Goal: Information Seeking & Learning: Learn about a topic

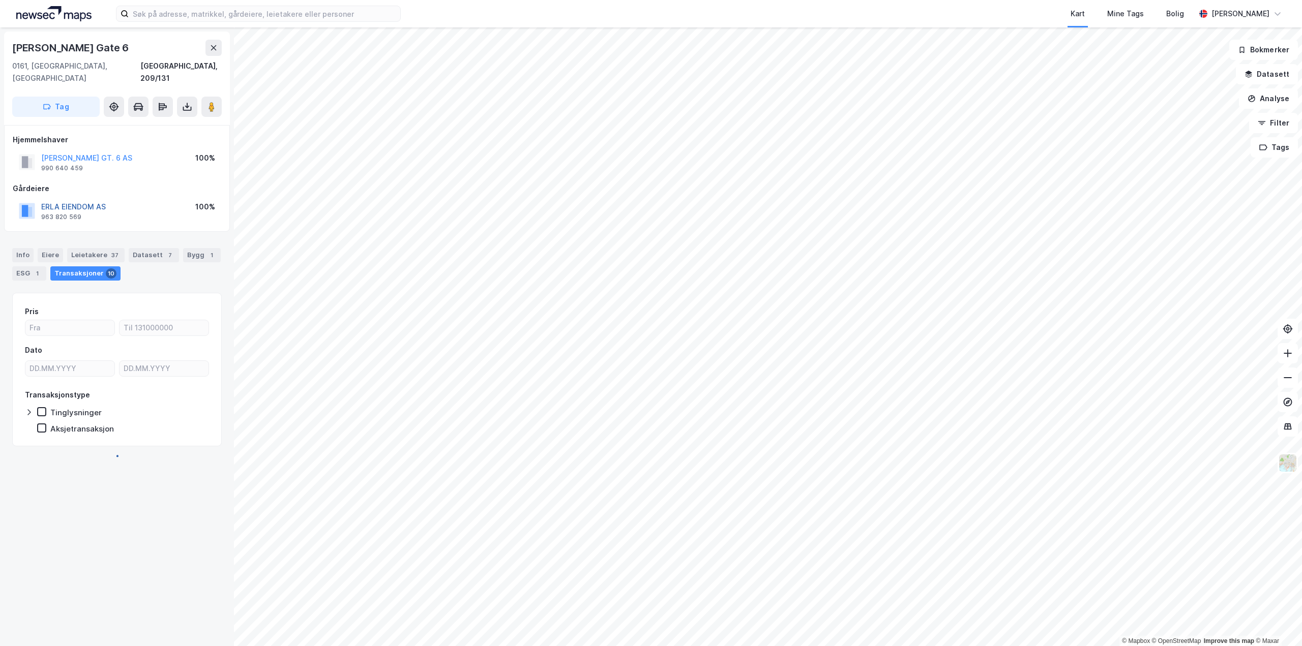
click at [0, 0] on button "ERLA EIENDOM AS" at bounding box center [0, 0] width 0 height 0
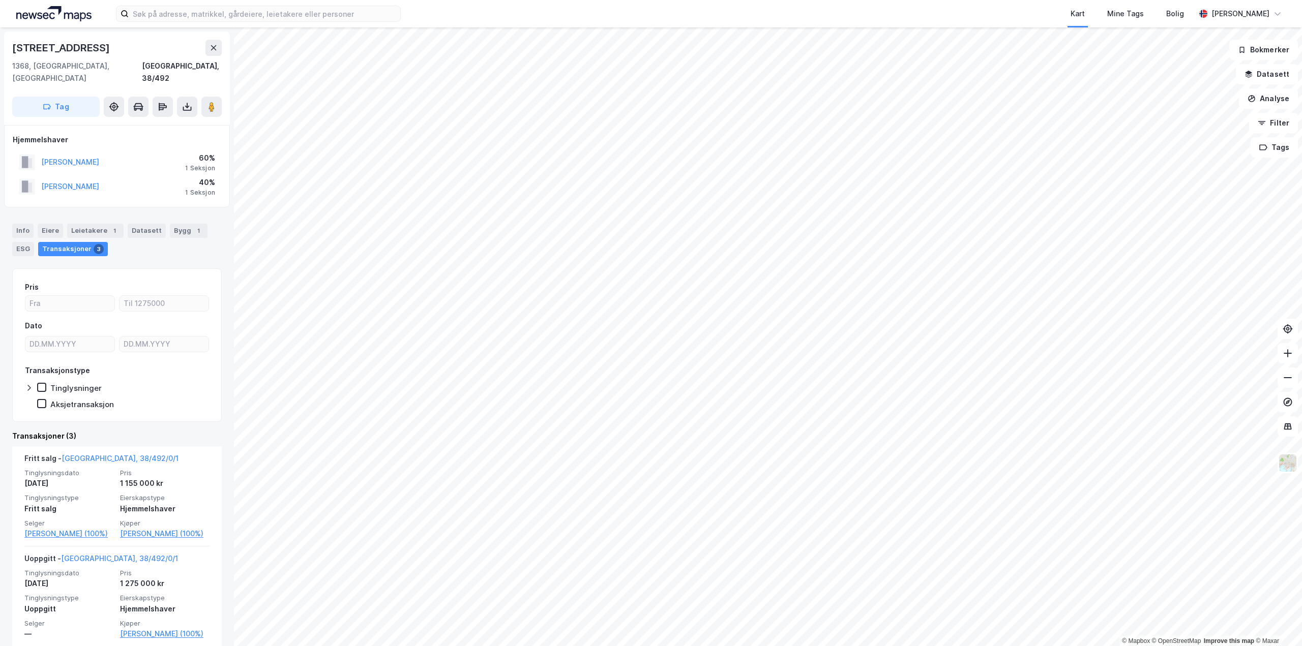
click at [110, 244] on div "© Mapbox © OpenStreetMap Improve this map © Maxar Njålveien 17a 1368, Stabekk, …" at bounding box center [651, 336] width 1302 height 619
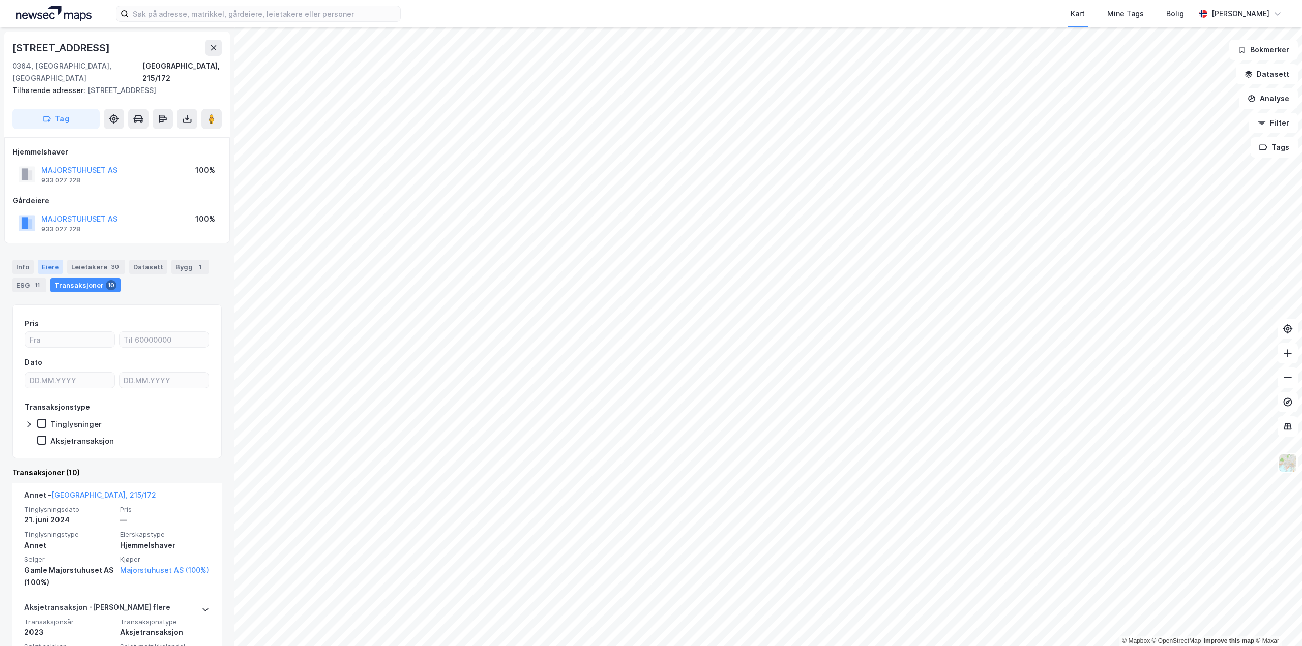
click at [48, 260] on div "Eiere" at bounding box center [50, 267] width 25 height 14
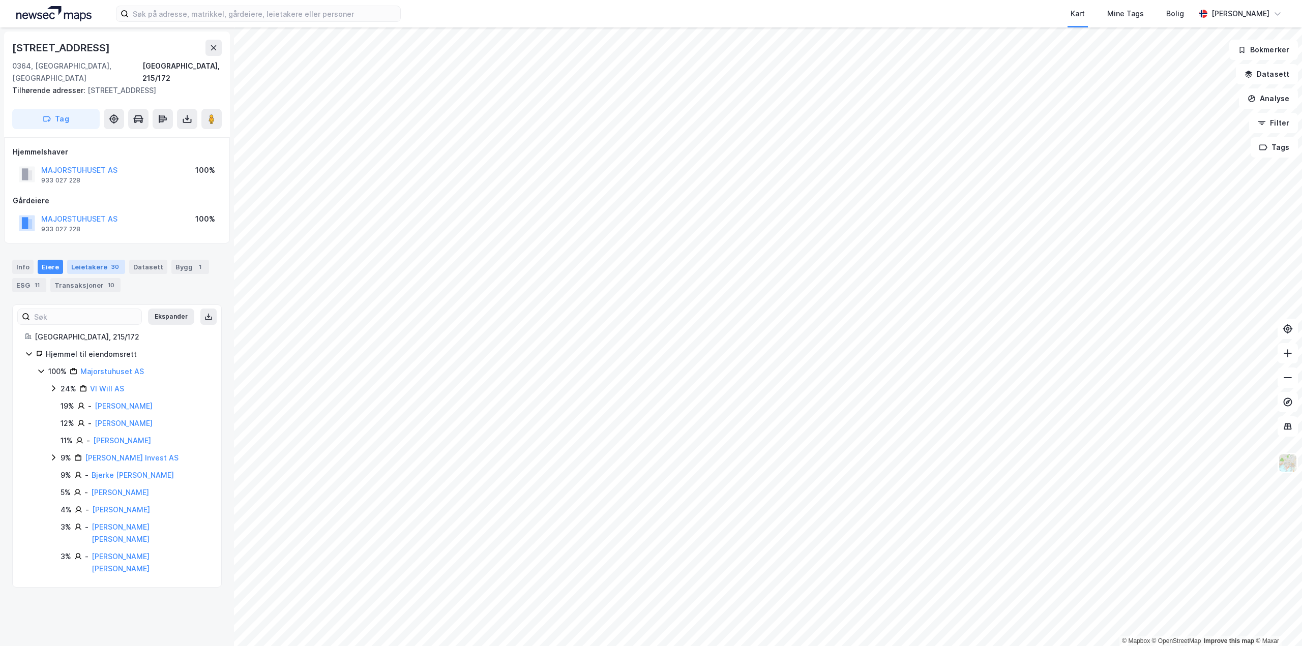
click at [109, 262] on div "30" at bounding box center [115, 267] width 12 height 10
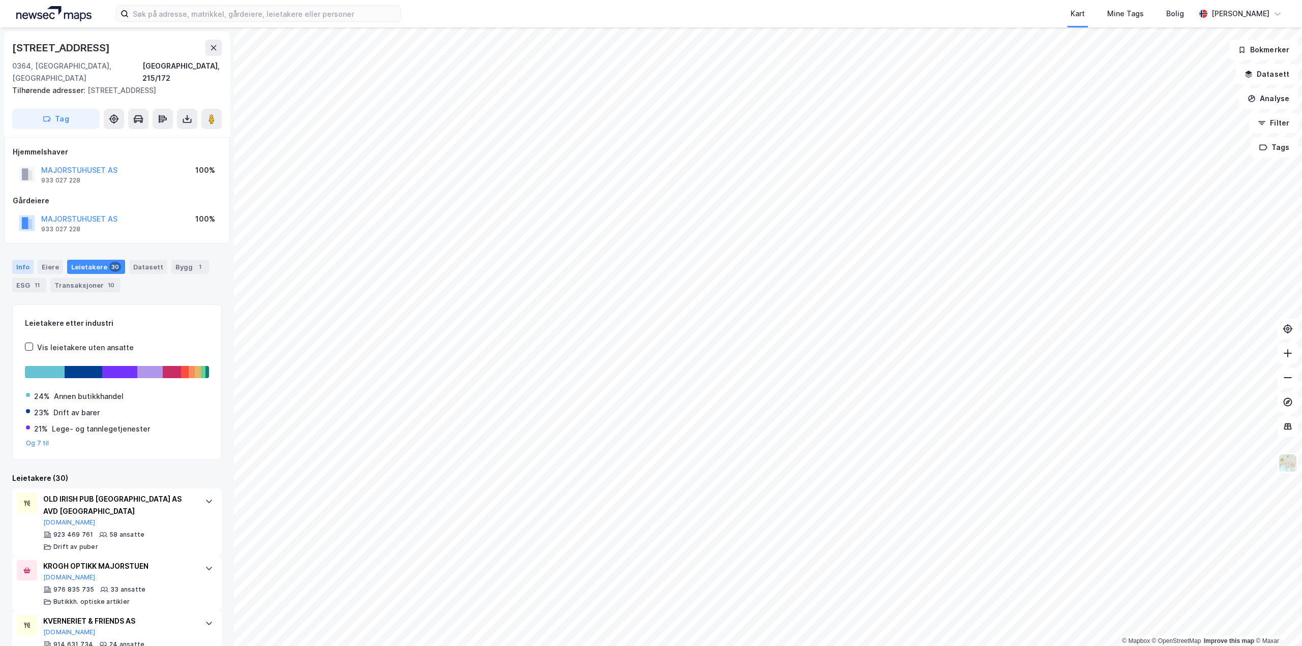
click at [19, 260] on div "Info" at bounding box center [22, 267] width 21 height 14
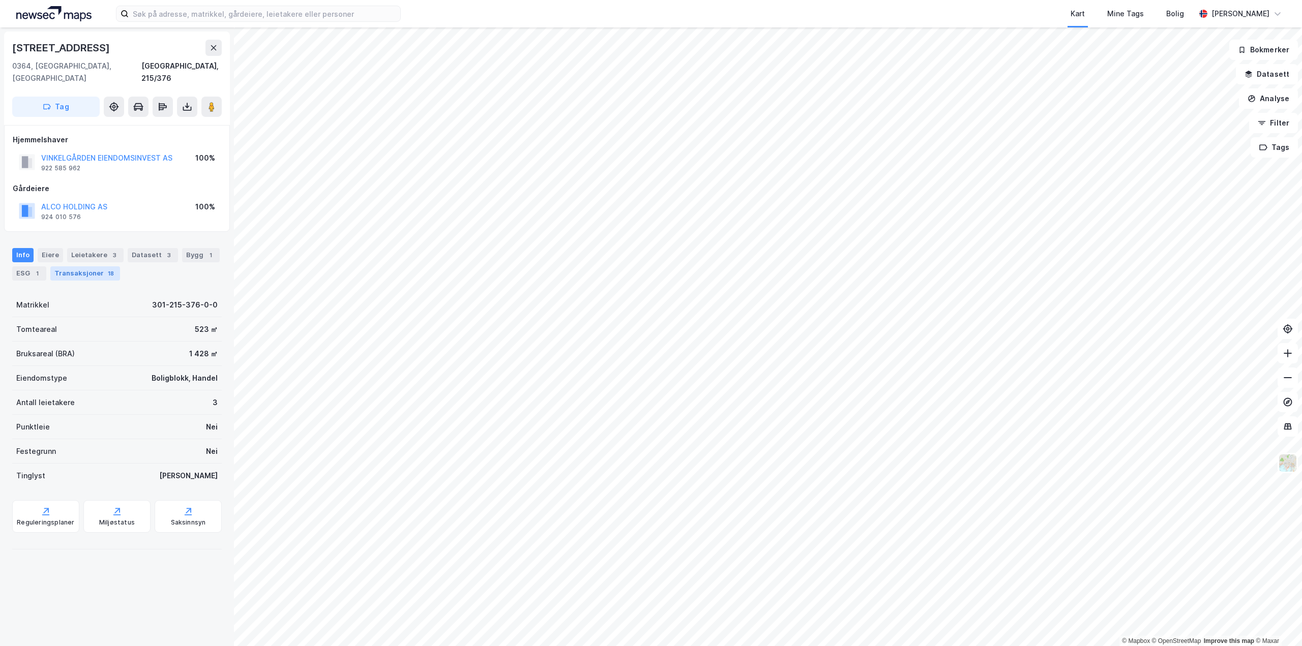
click at [84, 267] on div "Transaksjoner 18" at bounding box center [85, 274] width 70 height 14
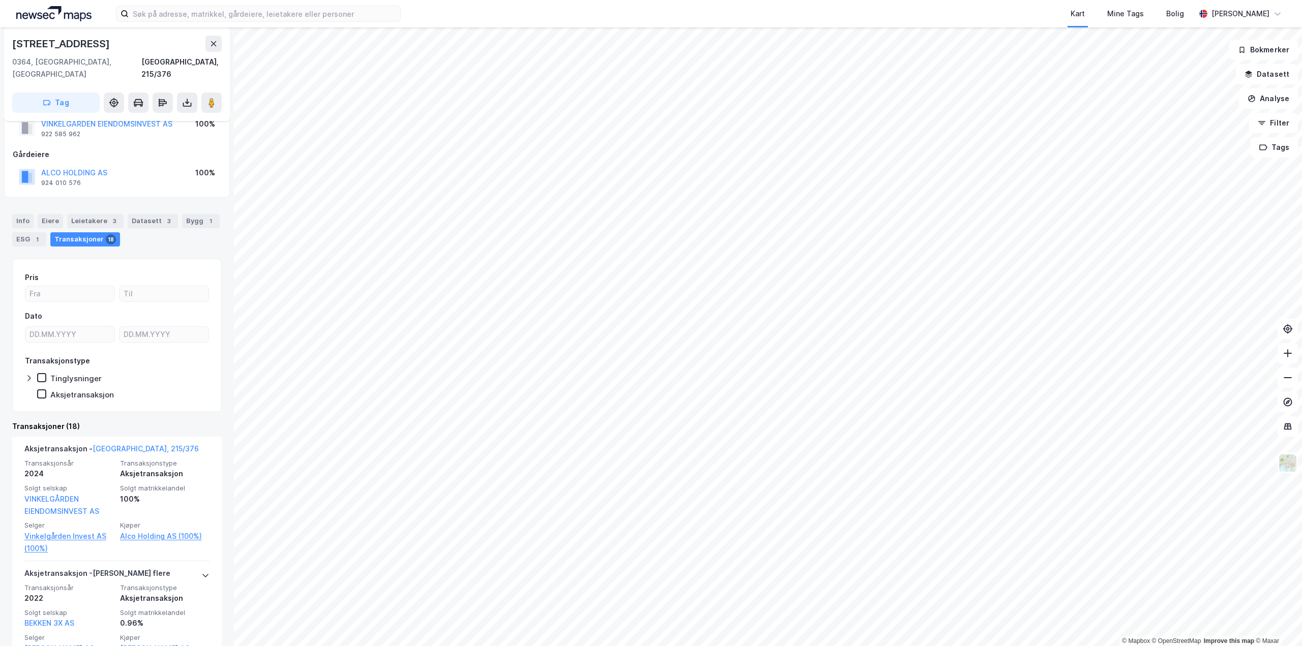
scroll to position [51, 0]
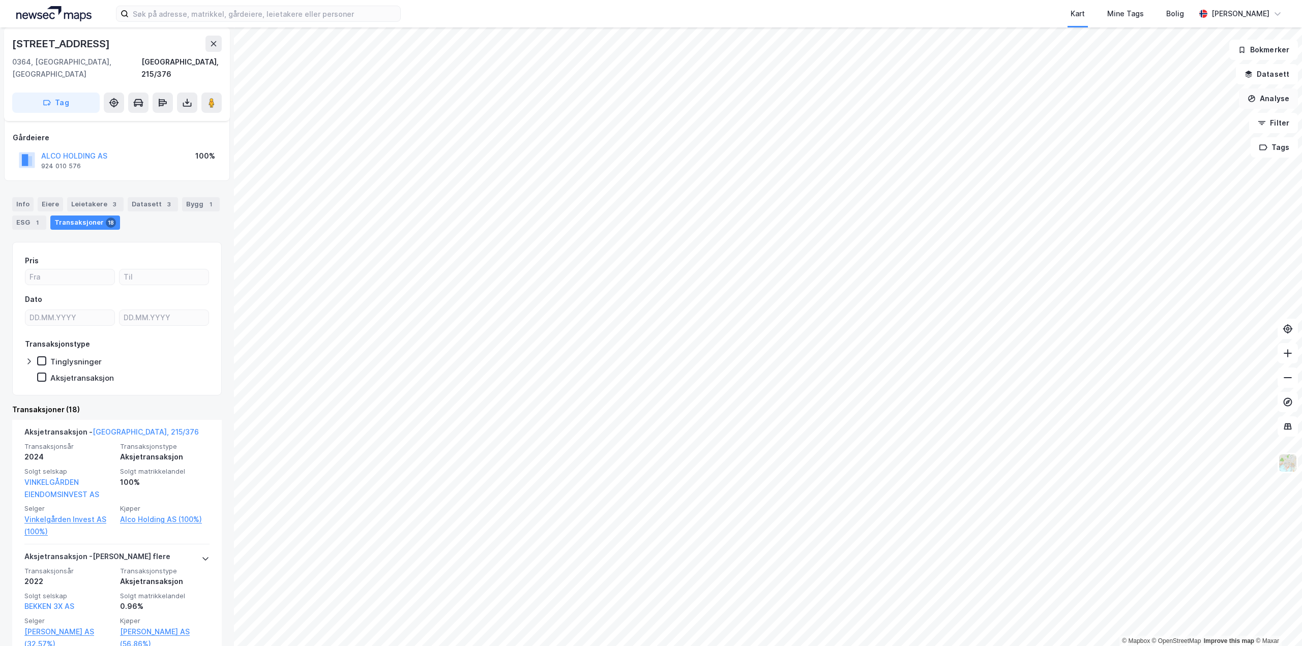
click at [1271, 95] on button "Analyse" at bounding box center [1268, 99] width 59 height 20
click at [1186, 102] on div "Mål avstand" at bounding box center [1180, 99] width 89 height 9
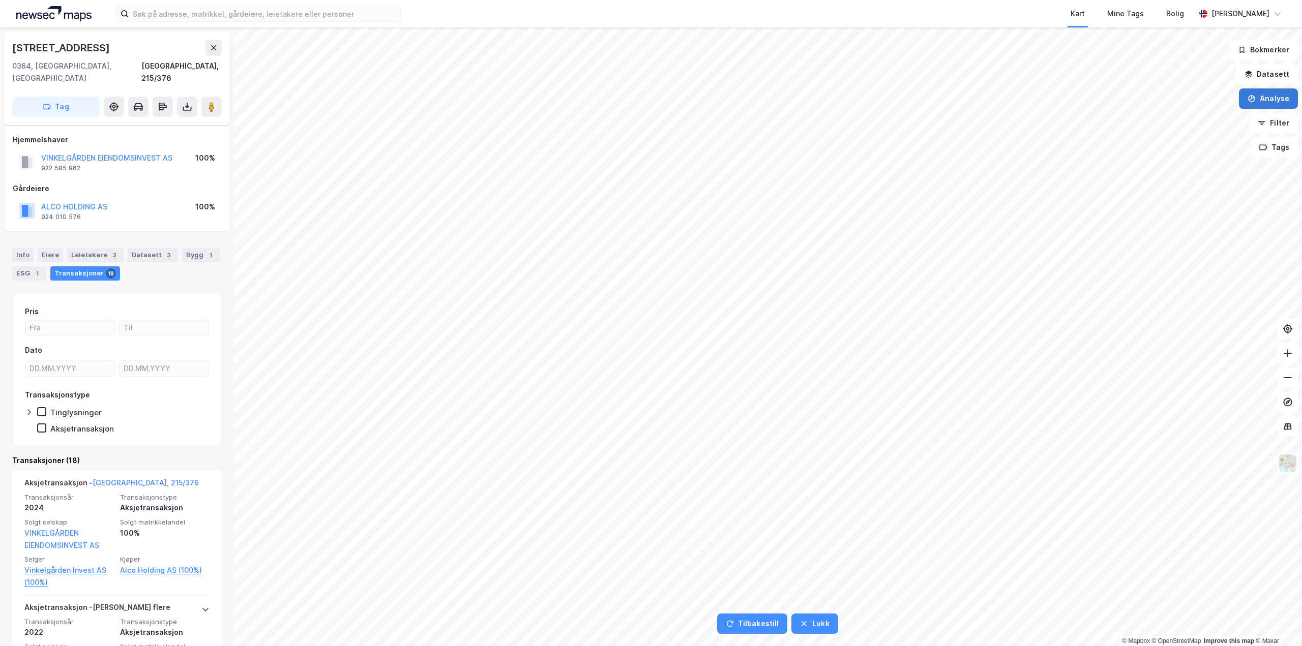
click at [1286, 100] on button "Analyse" at bounding box center [1268, 99] width 59 height 20
click at [1166, 98] on div "Mål avstand" at bounding box center [1180, 99] width 89 height 9
